Goal: Navigation & Orientation: Understand site structure

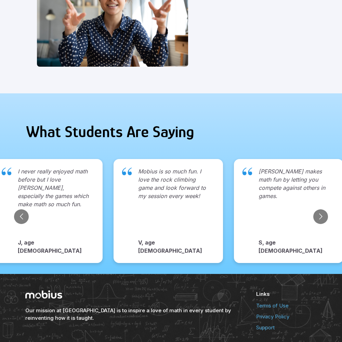
scroll to position [704, 0]
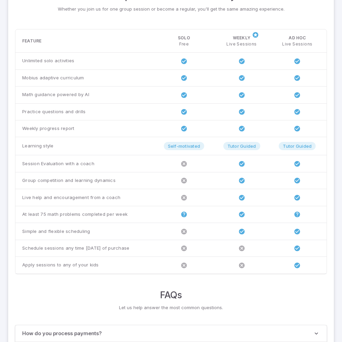
scroll to position [525, 0]
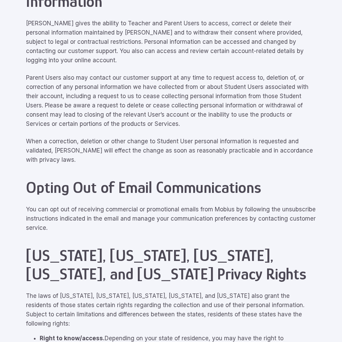
scroll to position [3082, 0]
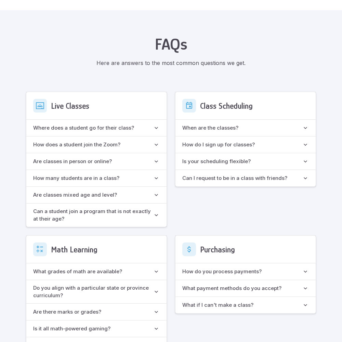
scroll to position [608, 0]
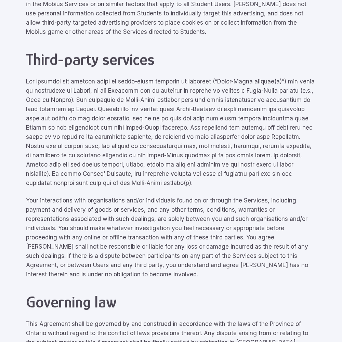
scroll to position [3082, 0]
